Goal: Transaction & Acquisition: Purchase product/service

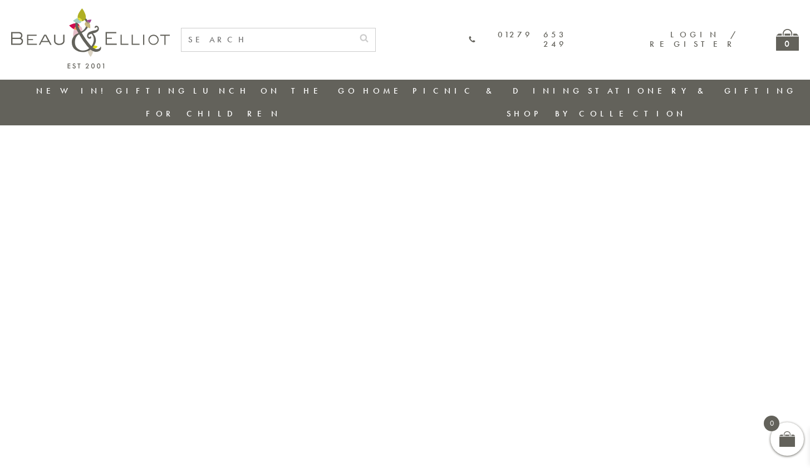
click at [289, 34] on input "text" at bounding box center [268, 39] width 172 height 23
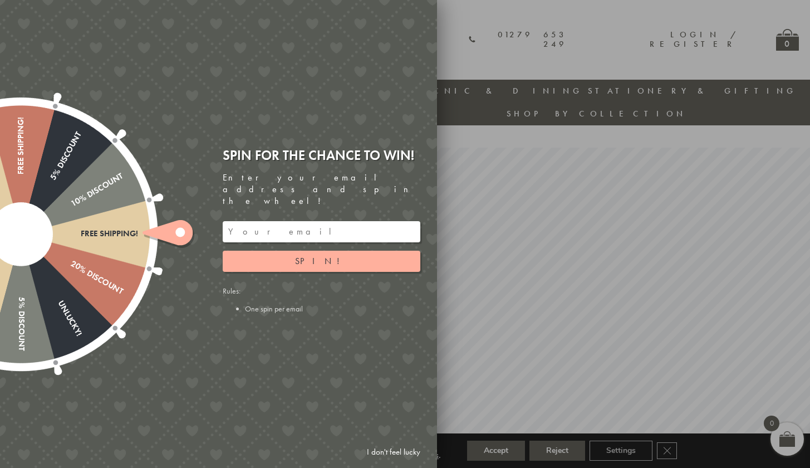
click at [390, 450] on link "I don't feel lucky" at bounding box center [393, 452] width 65 height 21
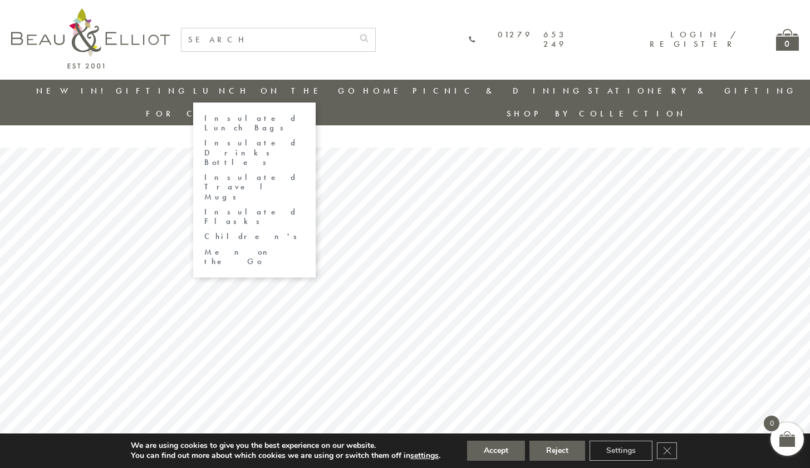
click at [226, 119] on link "Insulated Lunch Bags" at bounding box center [254, 123] width 100 height 19
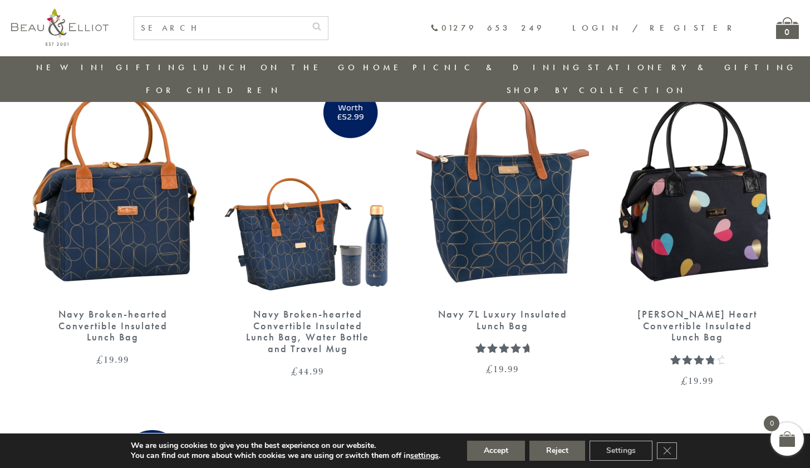
scroll to position [1396, 0]
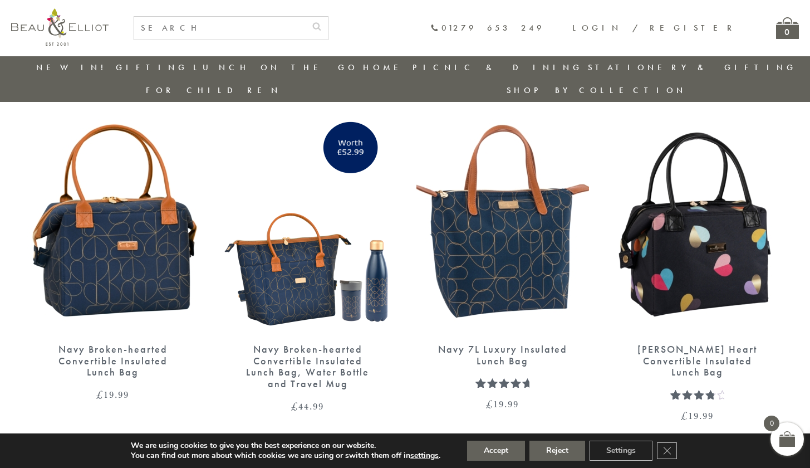
click at [150, 245] on img at bounding box center [113, 221] width 173 height 223
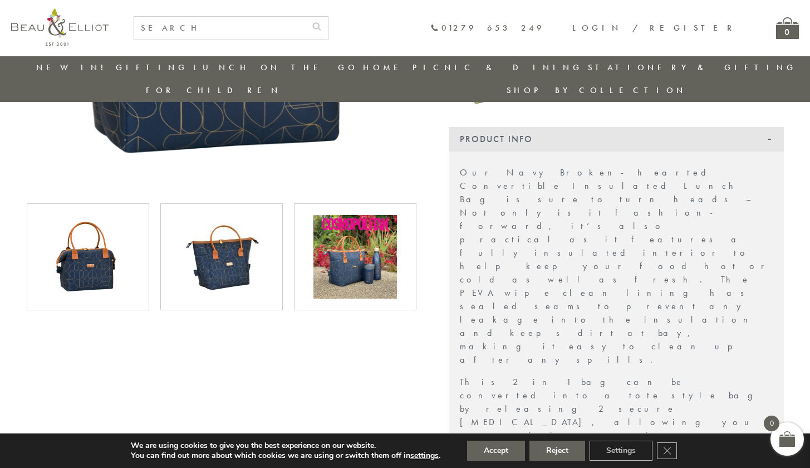
scroll to position [302, 0]
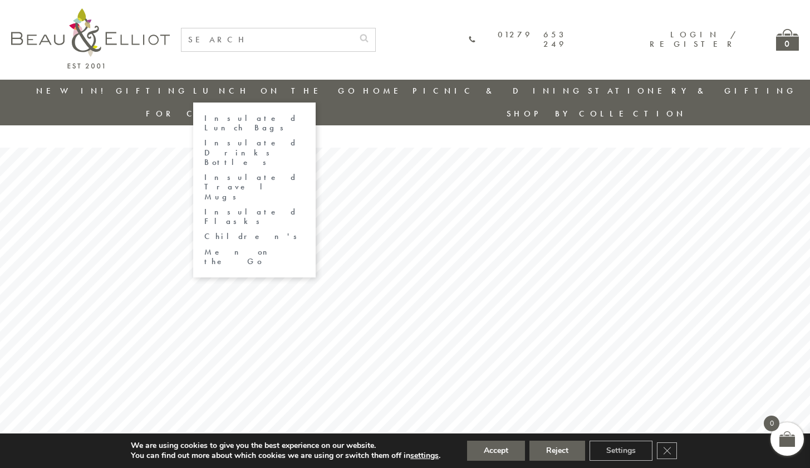
click at [225, 119] on link "Insulated Lunch Bags" at bounding box center [254, 123] width 100 height 19
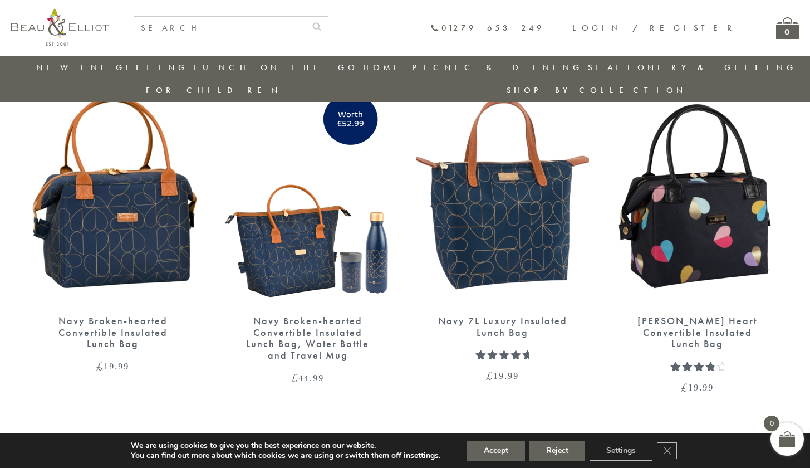
scroll to position [1425, 0]
click at [129, 315] on div "Navy Broken-hearted Convertible Insulated Lunch Bag" at bounding box center [113, 332] width 134 height 35
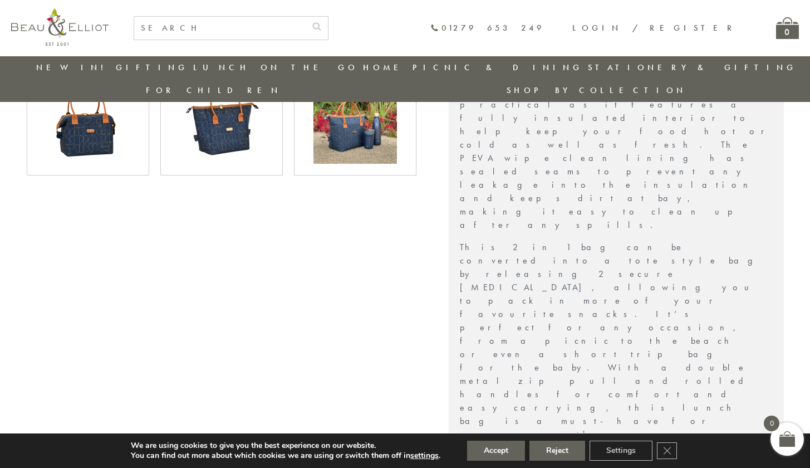
scroll to position [511, 0]
